Goal: Task Accomplishment & Management: Use online tool/utility

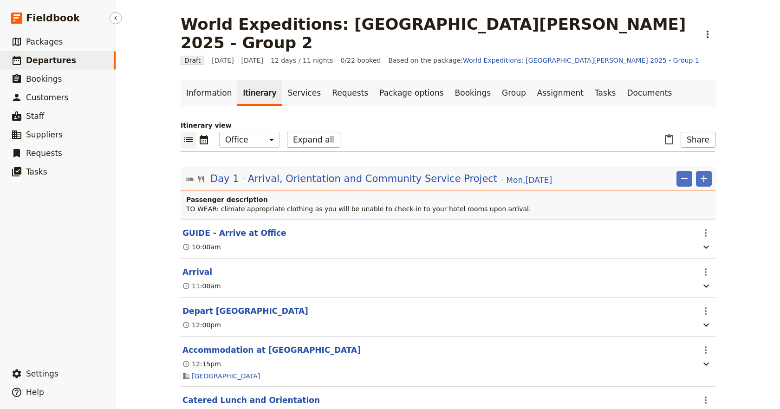
click at [48, 58] on span "Departures" at bounding box center [51, 60] width 50 height 9
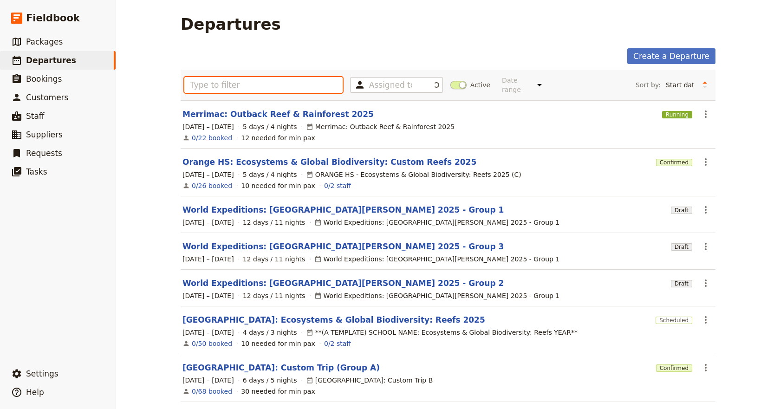
click at [208, 81] on input "text" at bounding box center [263, 85] width 158 height 16
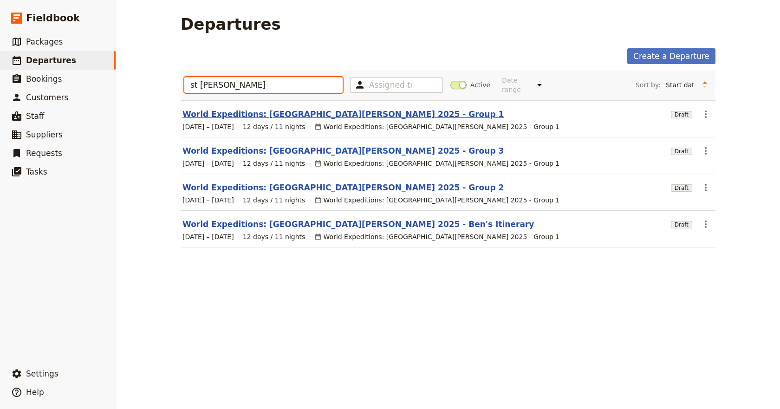
type input "st [PERSON_NAME]"
click at [305, 109] on link "World Expeditions: [GEOGRAPHIC_DATA][PERSON_NAME] 2025 - Group 1" at bounding box center [342, 114] width 321 height 11
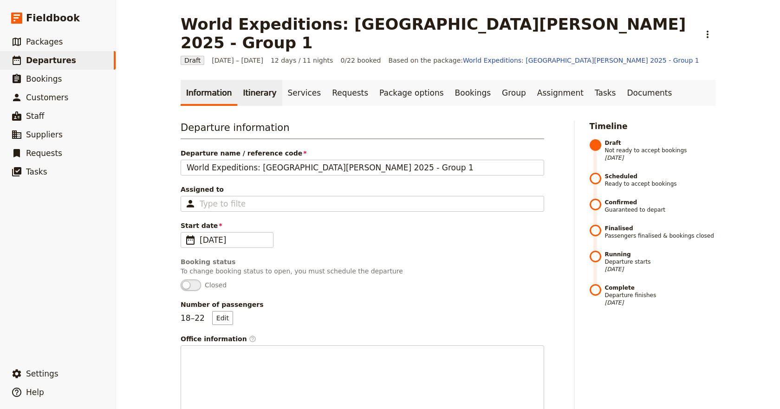
click at [243, 80] on link "Itinerary" at bounding box center [259, 93] width 45 height 26
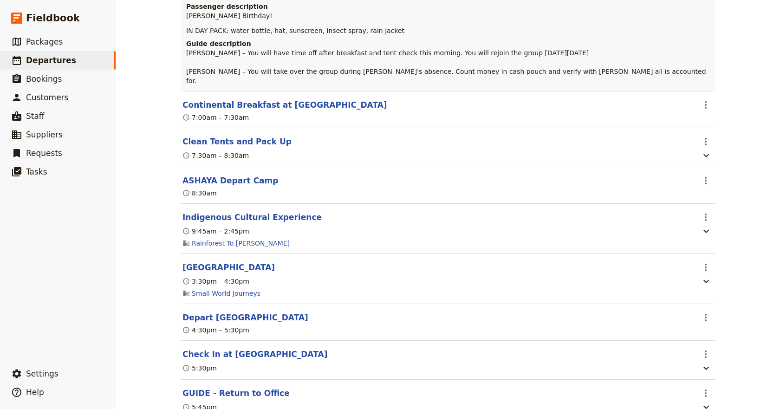
scroll to position [4754, 0]
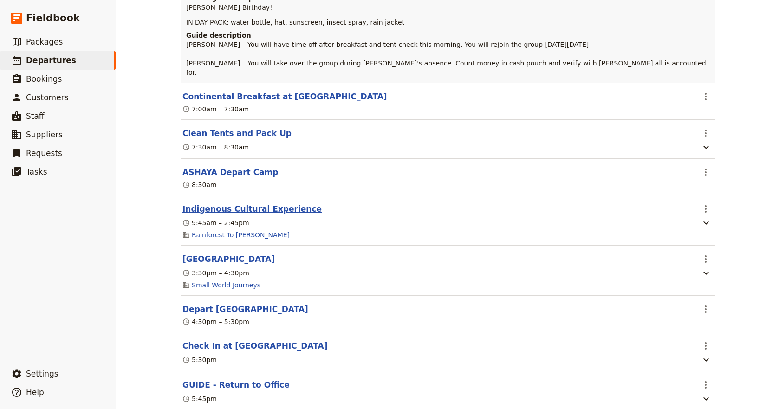
click at [275, 214] on button "Indigenous Cultural Experience" at bounding box center [251, 208] width 139 height 11
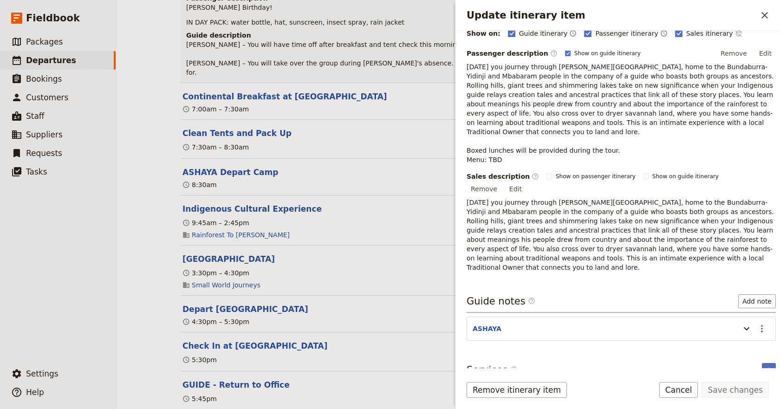
scroll to position [145, 0]
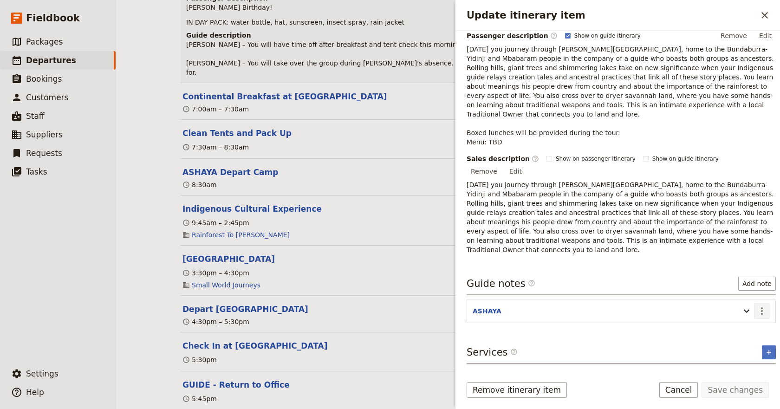
click at [756, 305] on icon "Actions" at bounding box center [761, 310] width 11 height 11
click at [739, 303] on span "Edit note" at bounding box center [727, 302] width 29 height 9
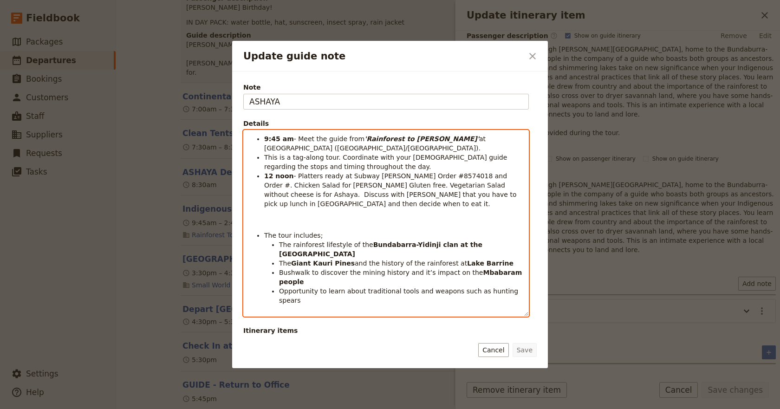
click at [477, 175] on span "- Platters ready at Subway [PERSON_NAME] Order #8574018 and Order #. Chicken Sa…" at bounding box center [391, 189] width 254 height 35
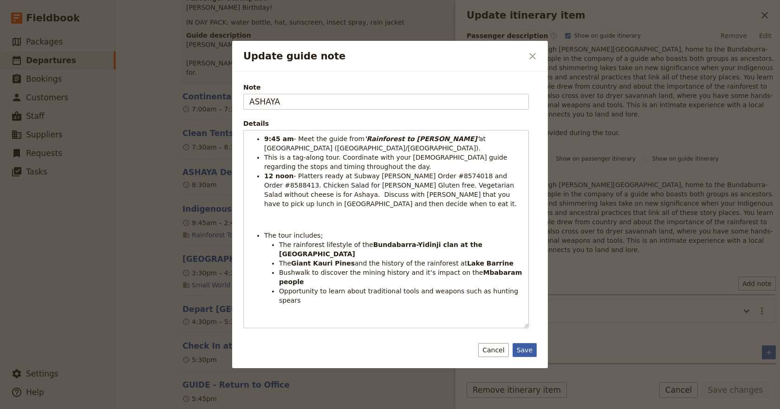
click at [523, 348] on button "Save" at bounding box center [524, 350] width 24 height 14
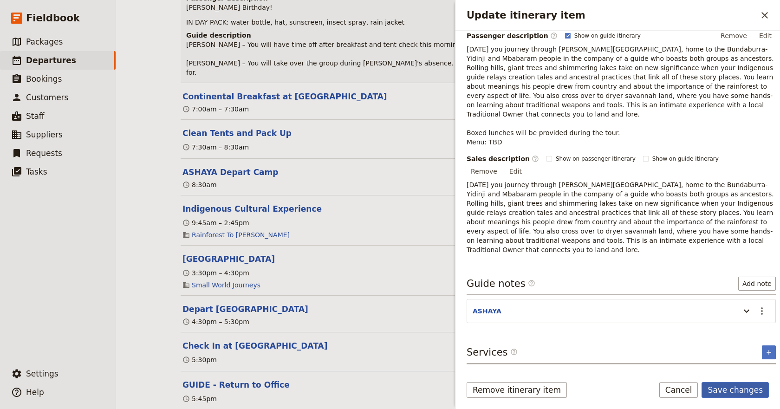
click at [732, 390] on button "Save changes" at bounding box center [734, 390] width 67 height 16
